Goal: Check status

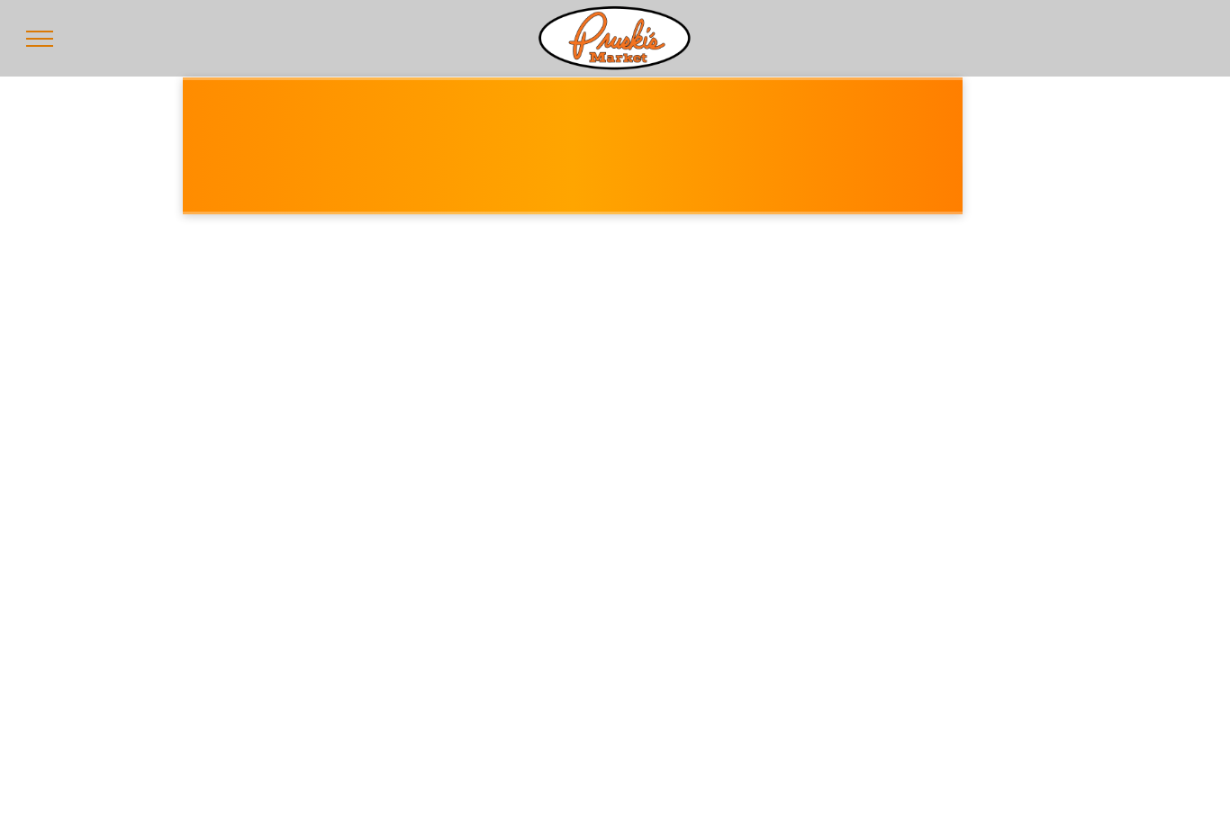
select select "*******"
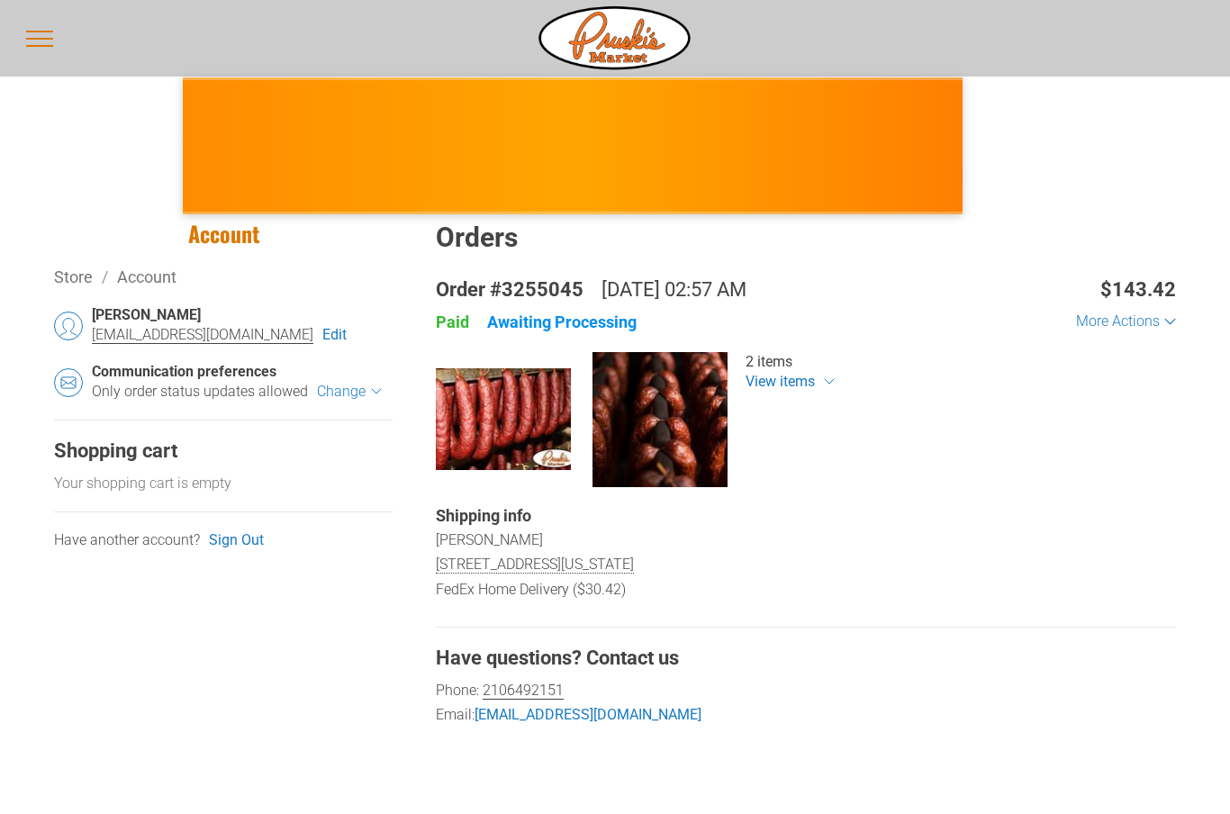
click at [607, 324] on div "Awaiting Processing" at bounding box center [562, 322] width 150 height 21
click at [560, 320] on div "Awaiting Processing" at bounding box center [562, 322] width 150 height 21
click at [524, 323] on div "Awaiting Processing" at bounding box center [562, 322] width 150 height 21
click at [523, 322] on div "Awaiting Processing" at bounding box center [562, 322] width 150 height 21
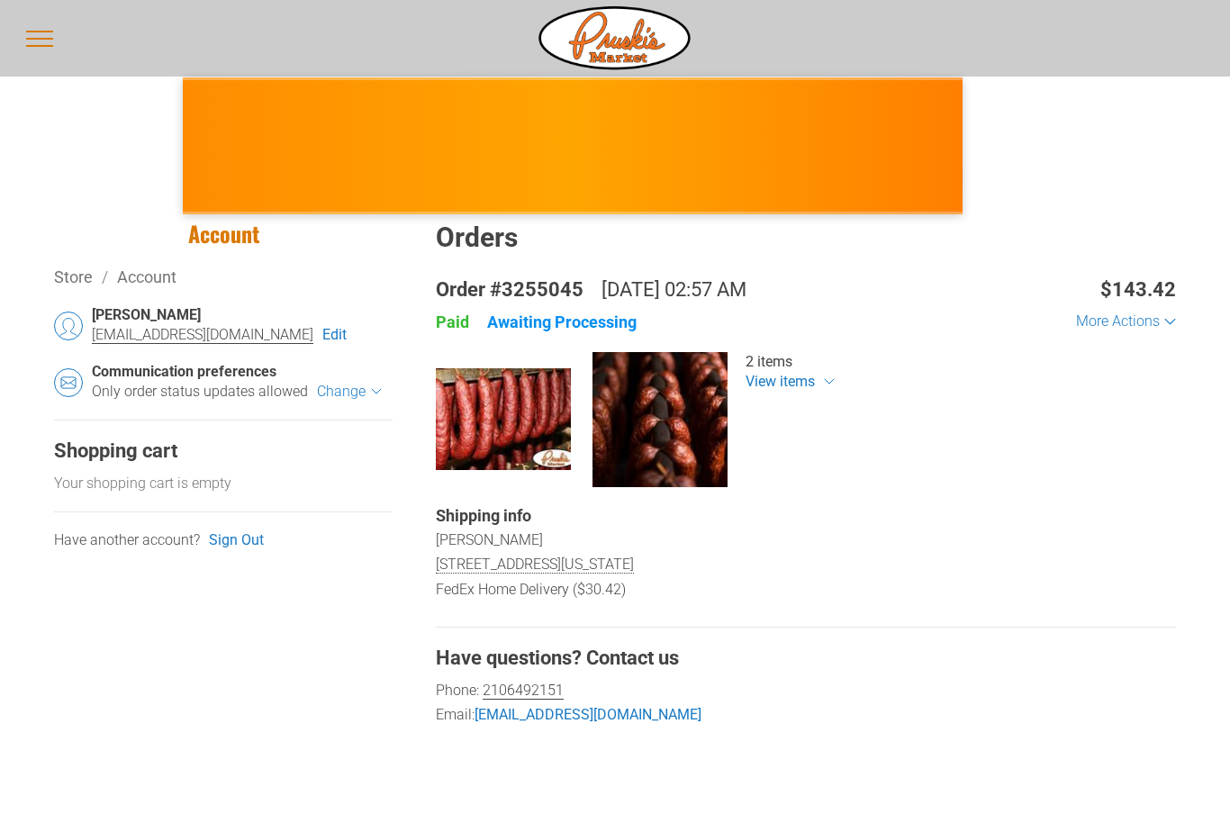
click at [528, 320] on div "Awaiting Processing" at bounding box center [562, 322] width 150 height 21
click at [573, 313] on div "Awaiting Processing" at bounding box center [562, 322] width 150 height 21
click at [612, 326] on div "Awaiting Processing" at bounding box center [562, 322] width 150 height 21
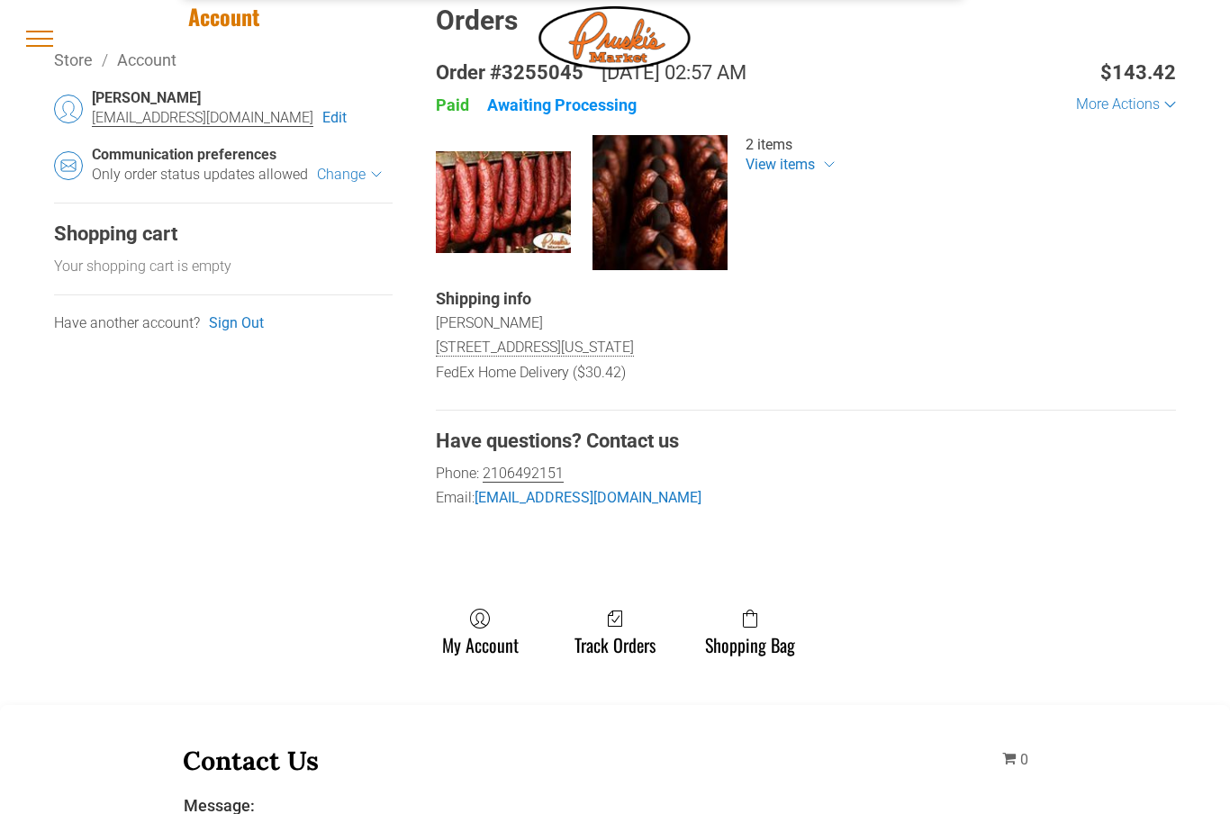
scroll to position [216, 0]
